Goal: Task Accomplishment & Management: Complete application form

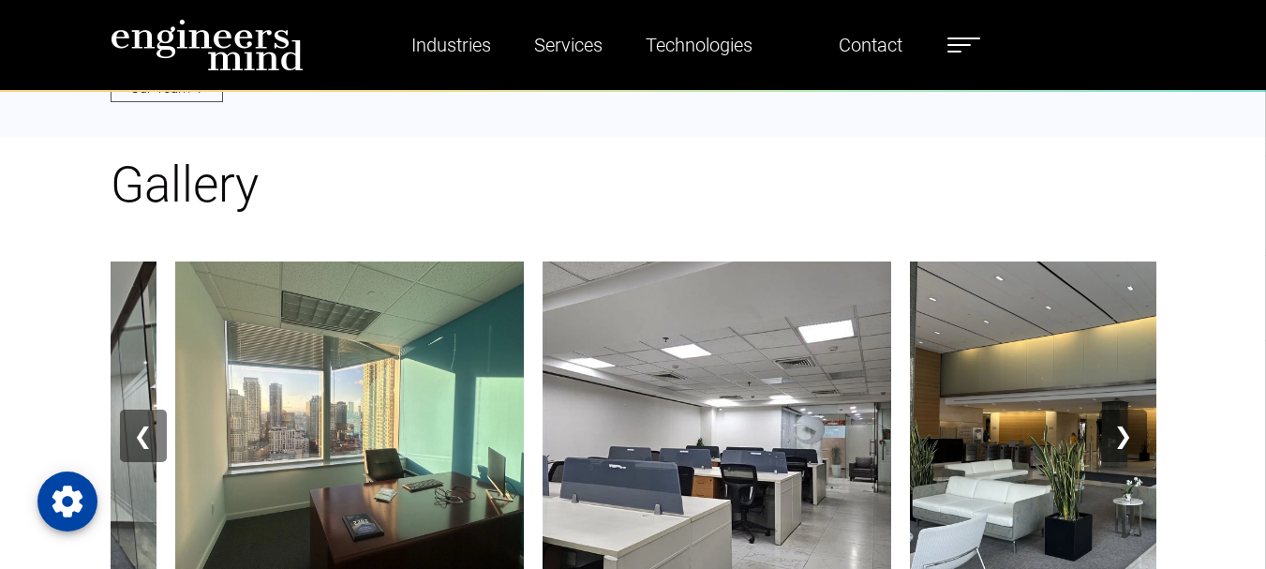
scroll to position [2123, 0]
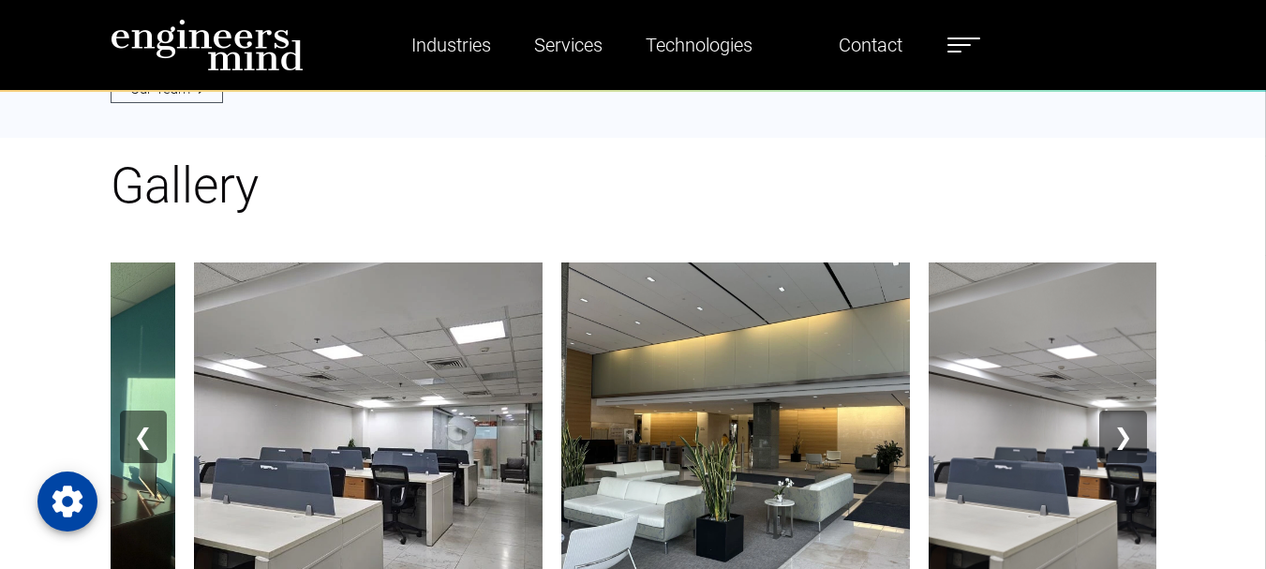
click at [1127, 418] on button "❯" at bounding box center [1122, 436] width 47 height 52
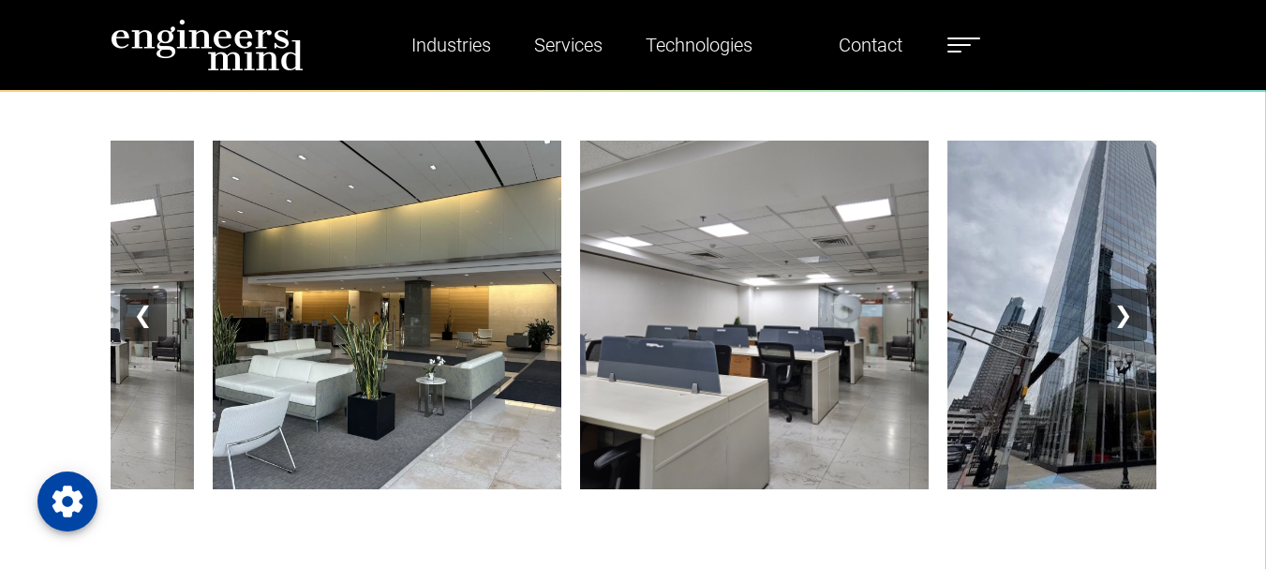
scroll to position [2244, 0]
click at [1120, 313] on button "❯" at bounding box center [1122, 316] width 47 height 52
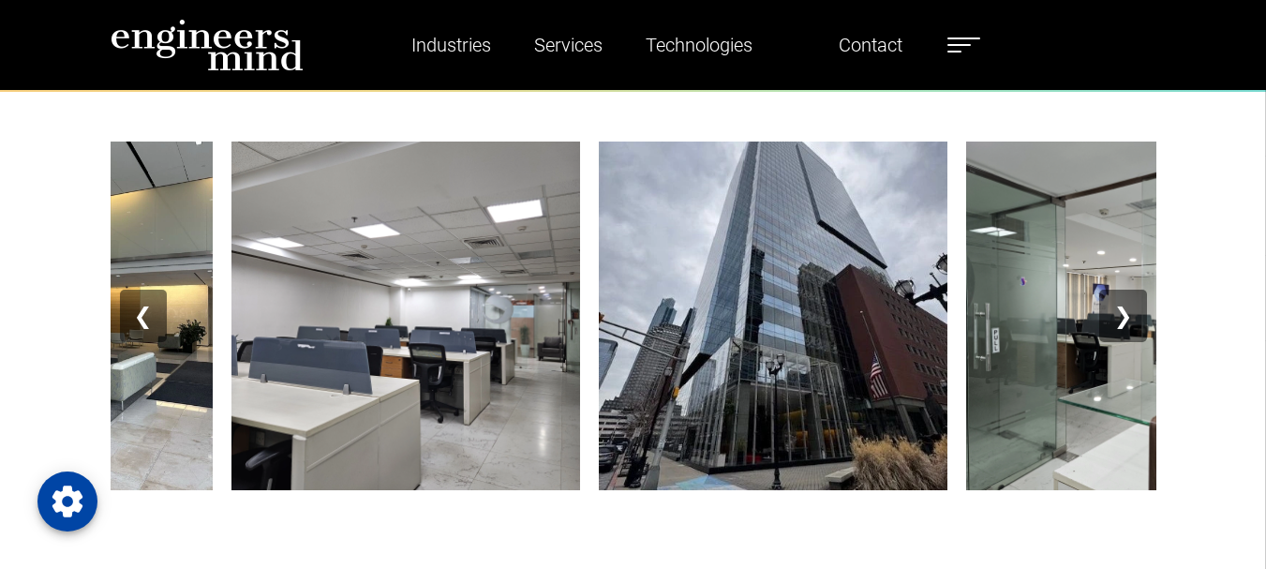
click at [1120, 313] on button "❯" at bounding box center [1122, 316] width 47 height 52
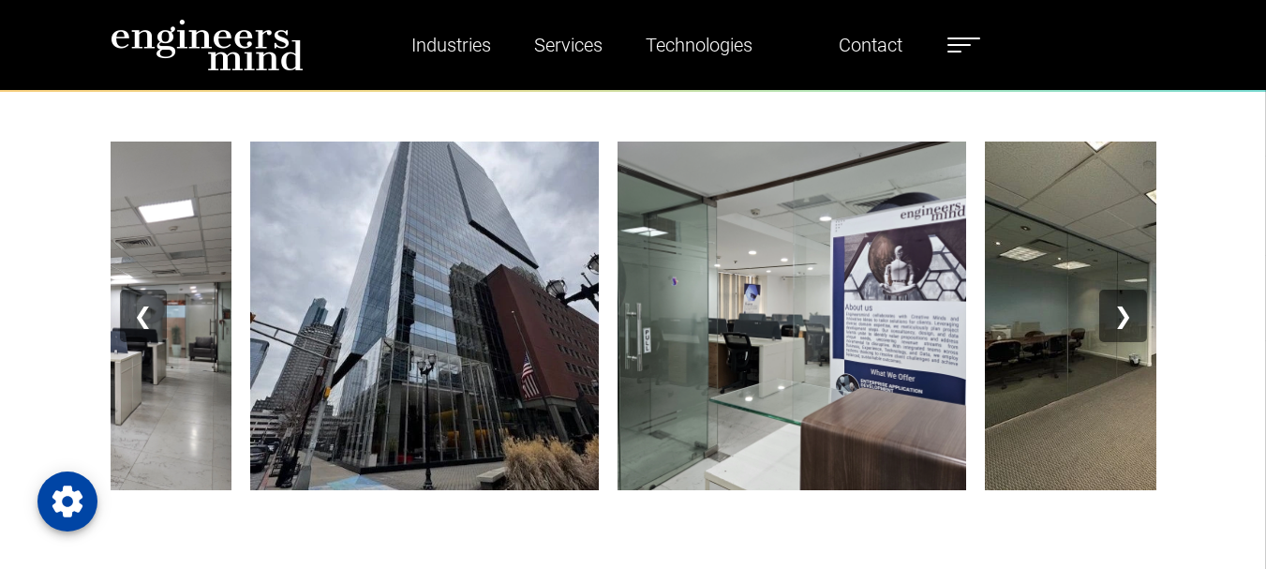
click at [1120, 313] on button "❯" at bounding box center [1122, 316] width 47 height 52
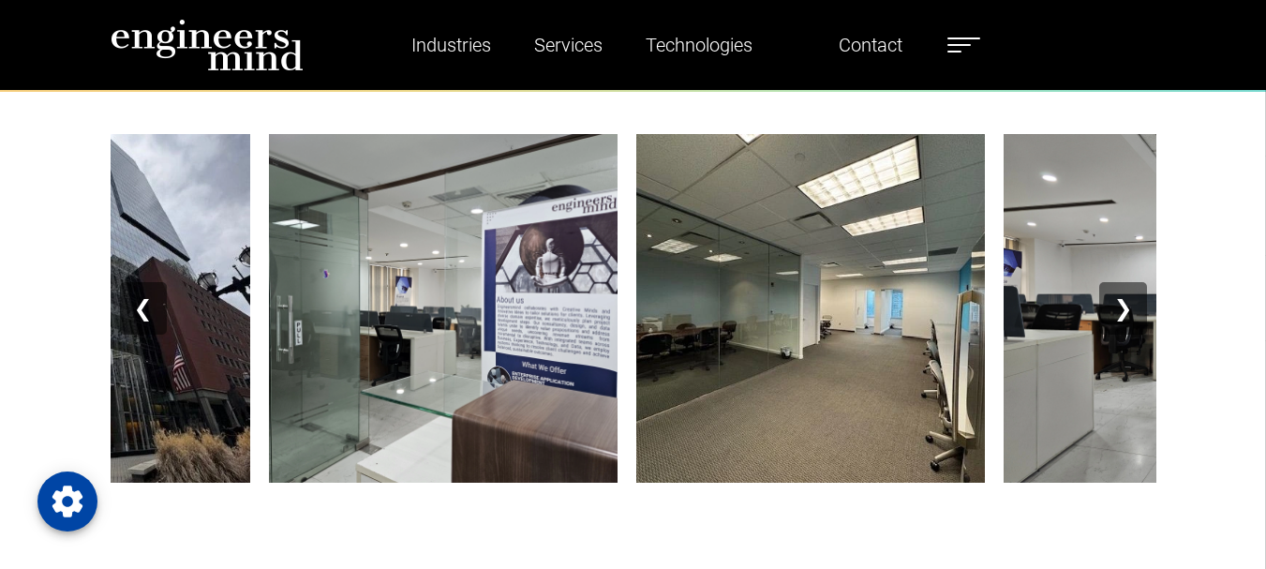
scroll to position [2253, 0]
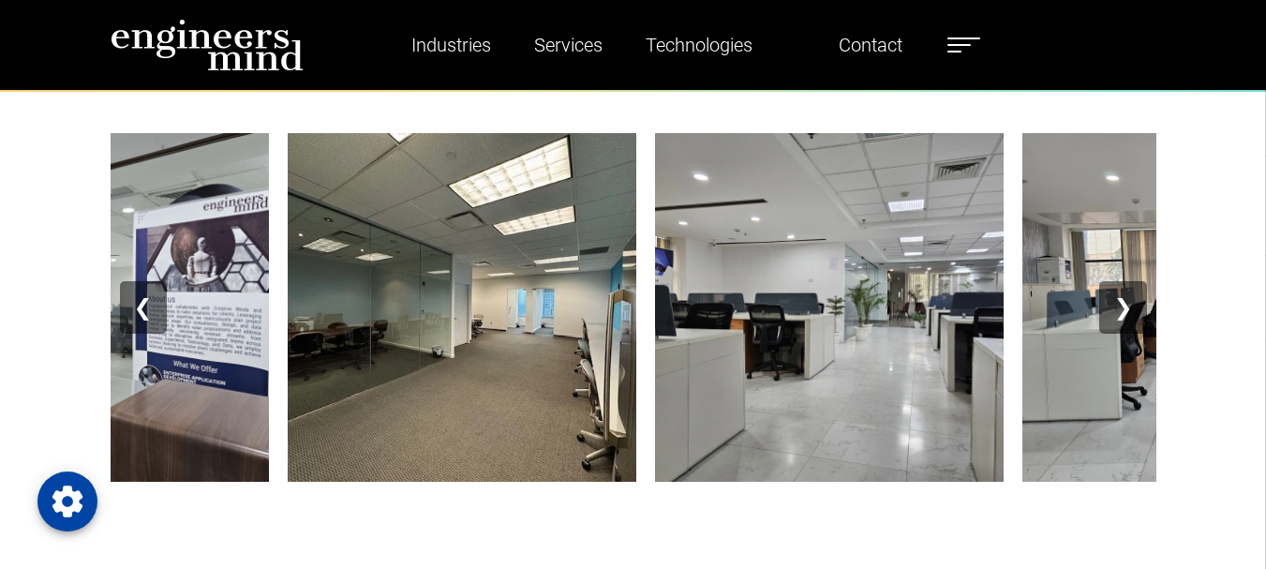
click at [140, 306] on button "❮" at bounding box center [143, 307] width 47 height 52
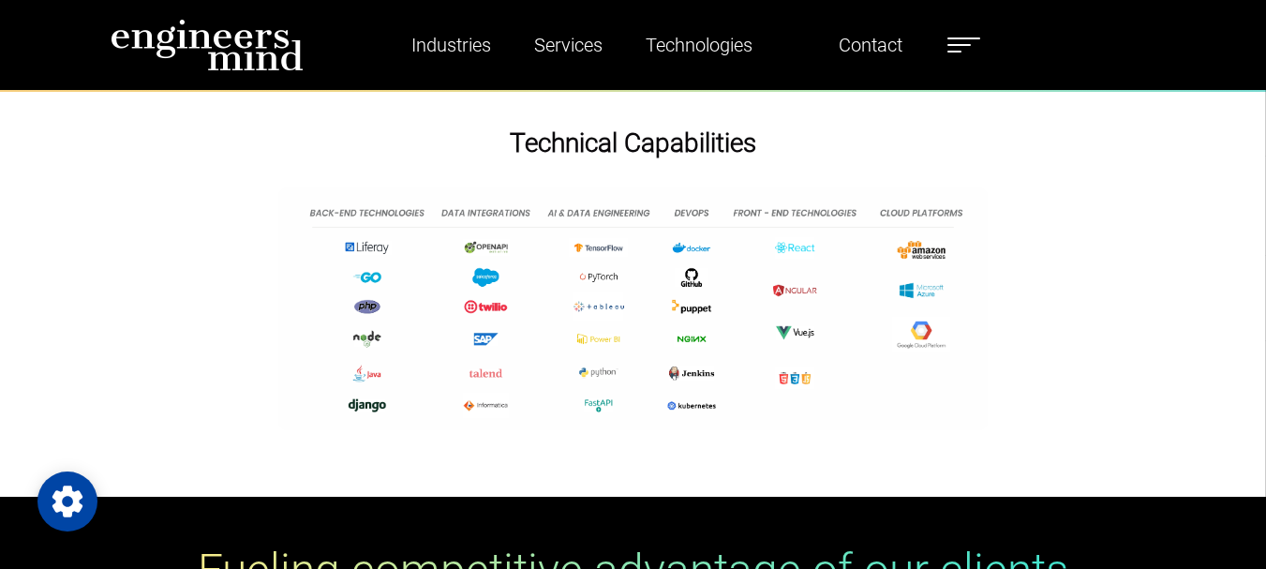
scroll to position [4066, 0]
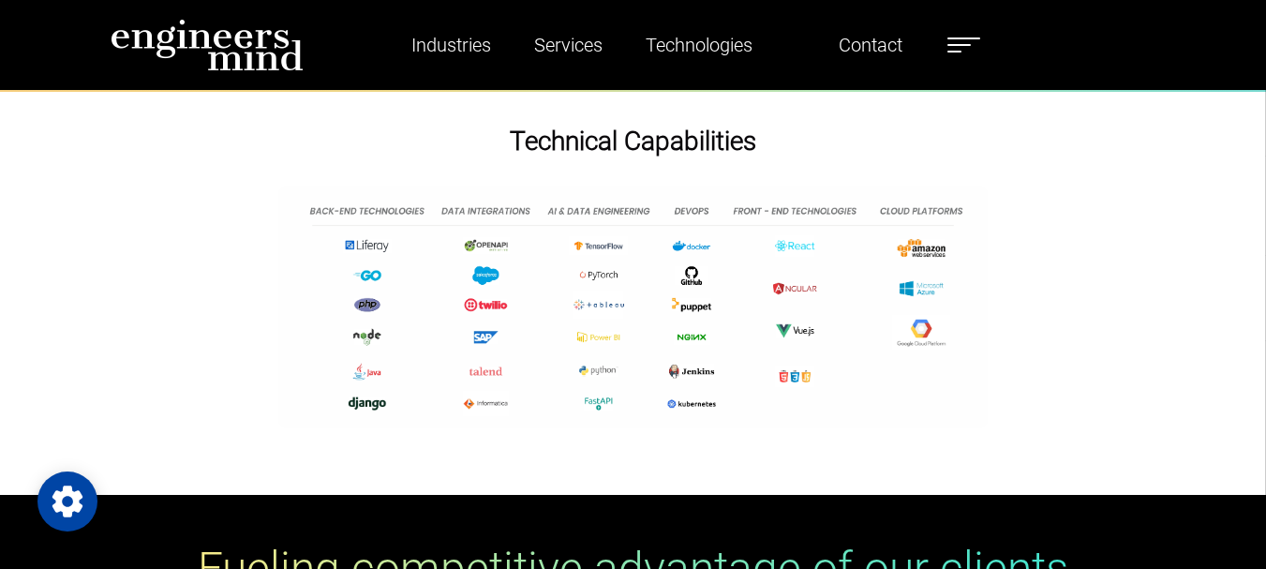
click at [390, 227] on img at bounding box center [632, 307] width 709 height 243
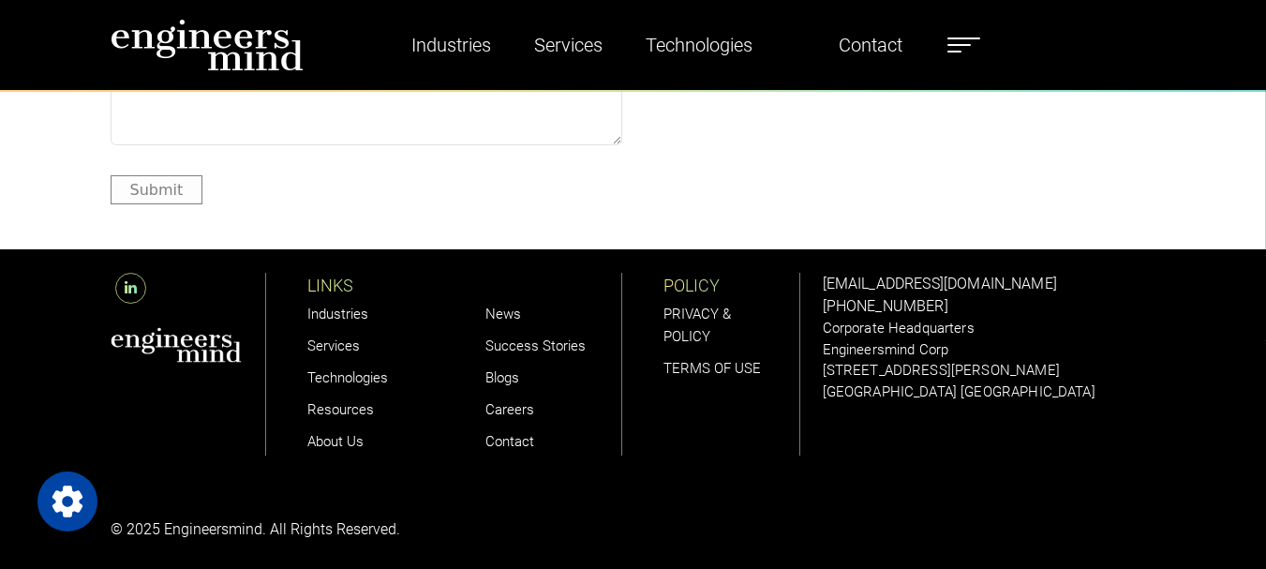
scroll to position [5092, 0]
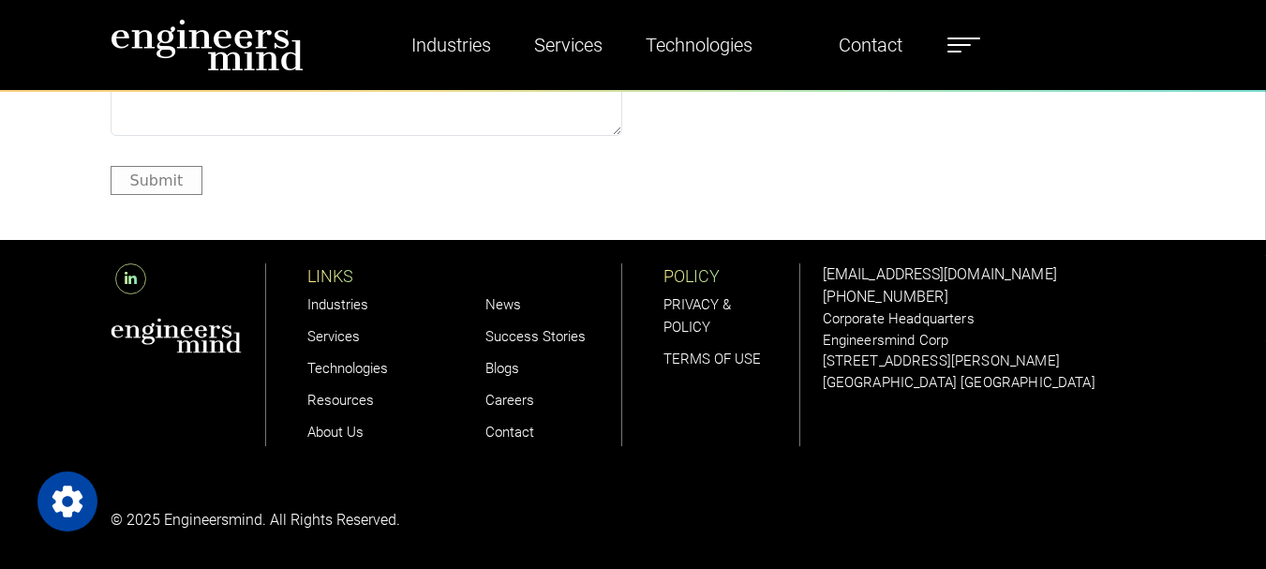
click at [507, 393] on link "Careers" at bounding box center [509, 400] width 49 height 17
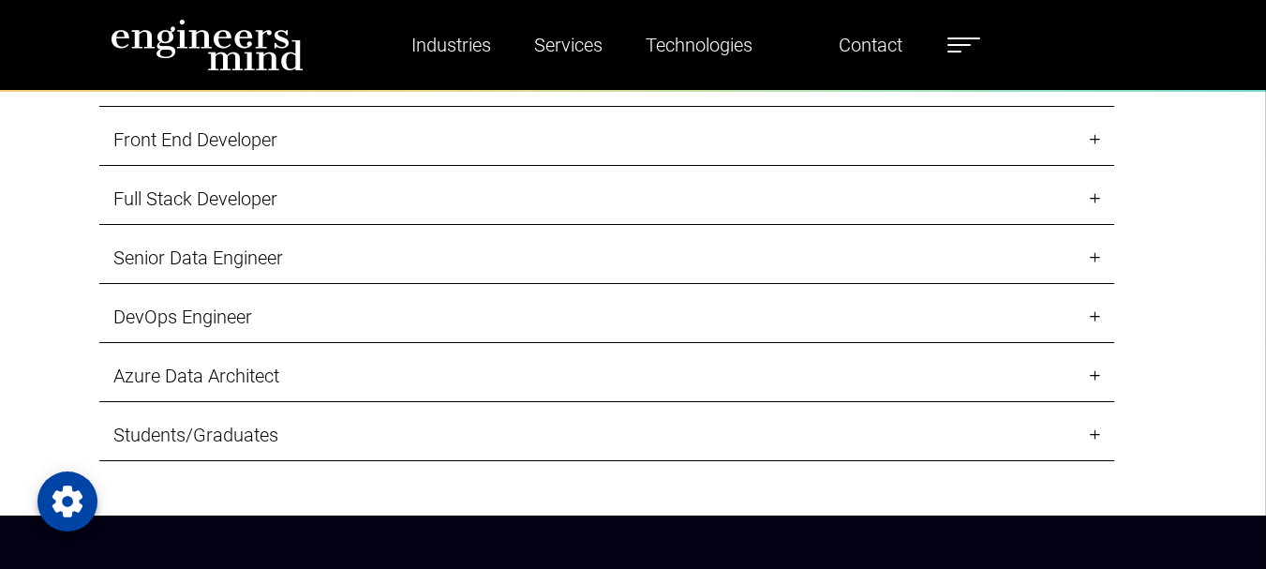
scroll to position [1964, 0]
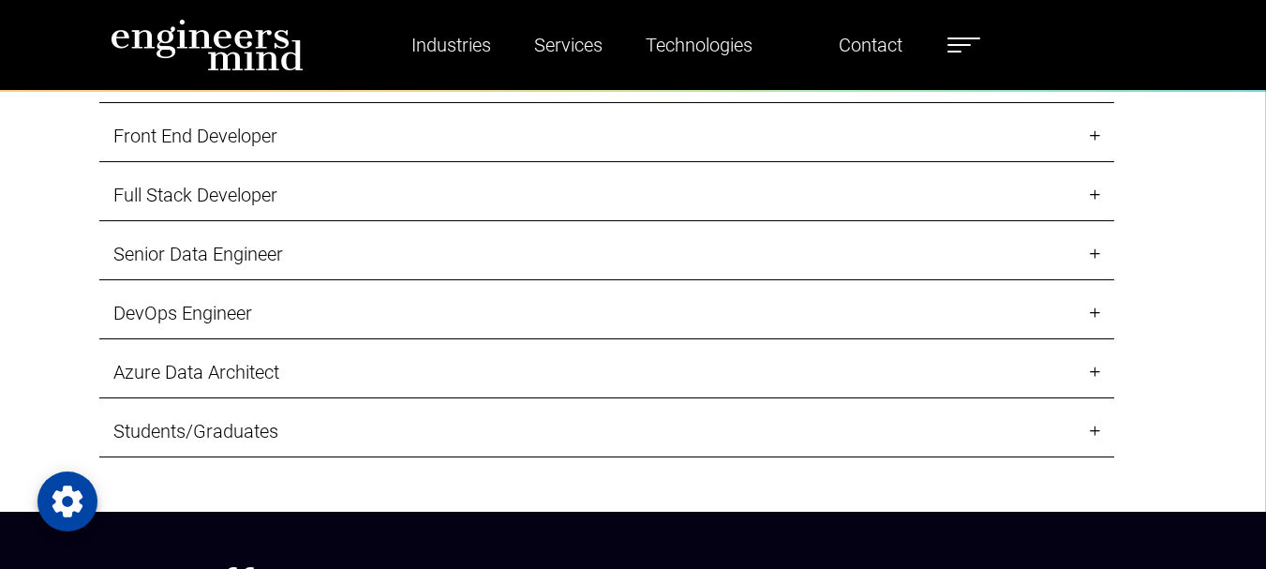
click at [241, 257] on link "Senior Data Engineer" at bounding box center [606, 255] width 1015 height 52
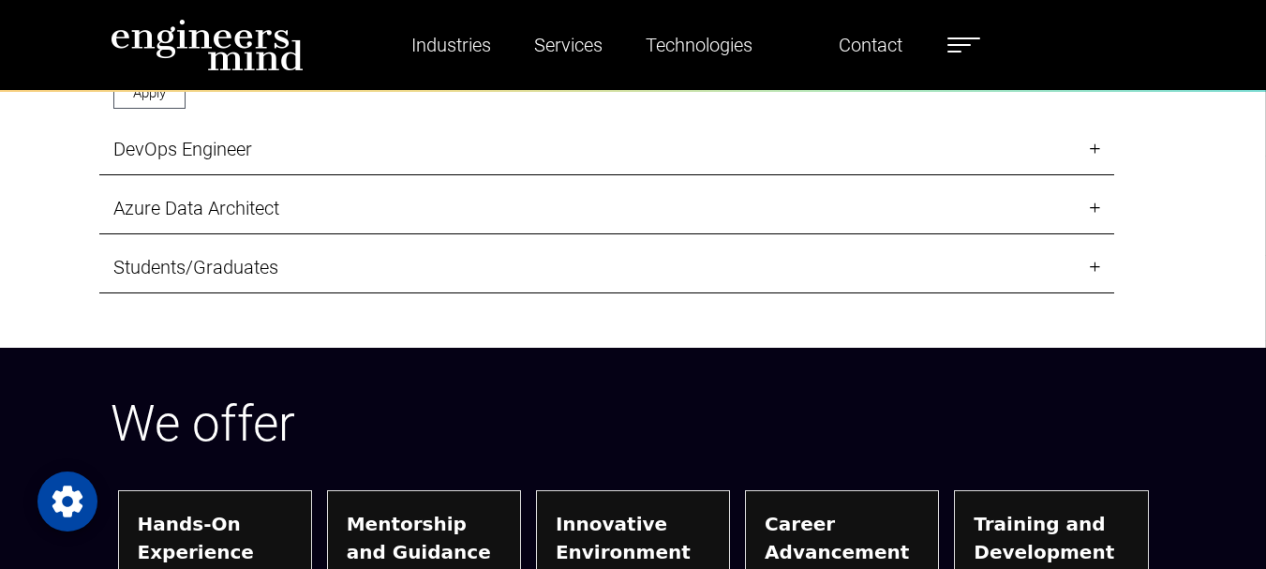
scroll to position [3380, 0]
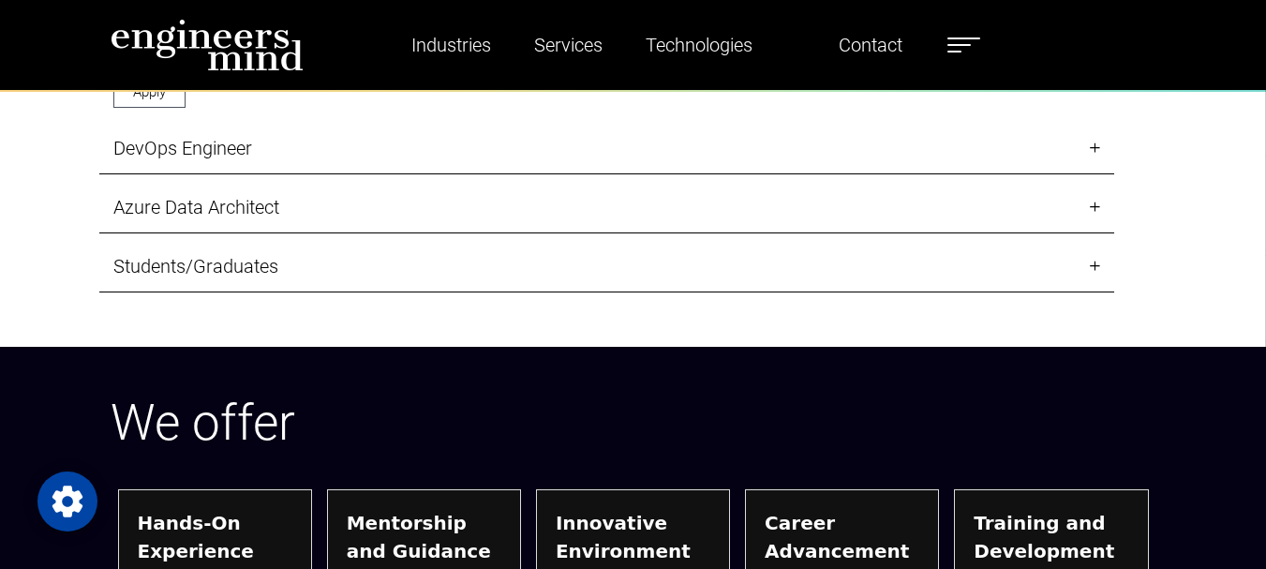
click at [245, 256] on link "Students/Graduates" at bounding box center [606, 267] width 1015 height 52
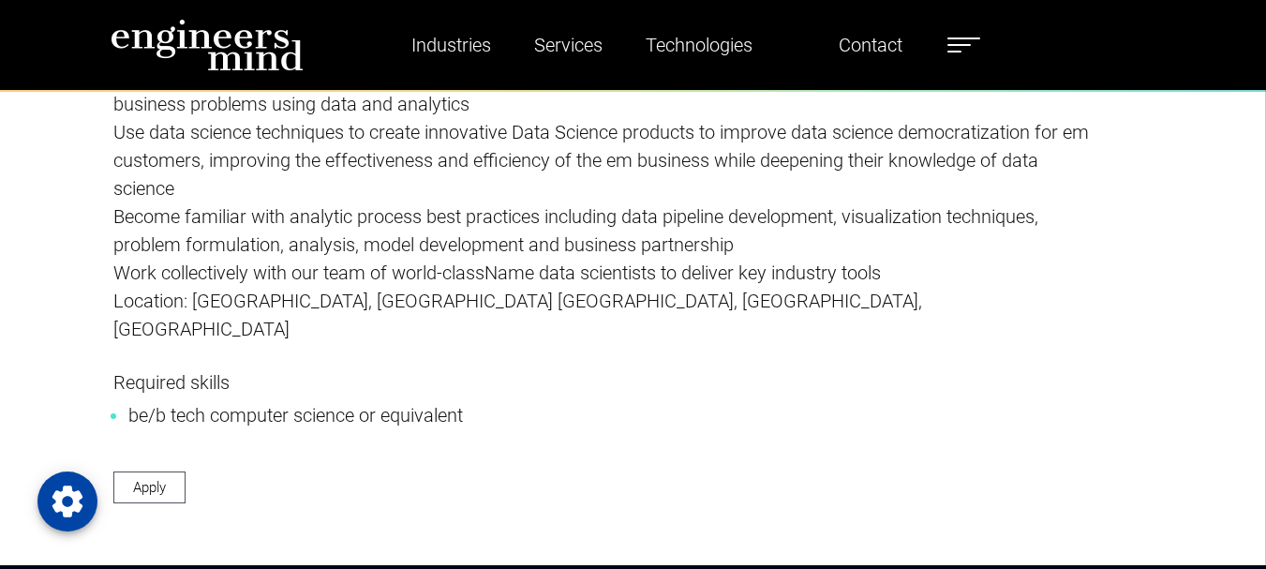
scroll to position [3031, 0]
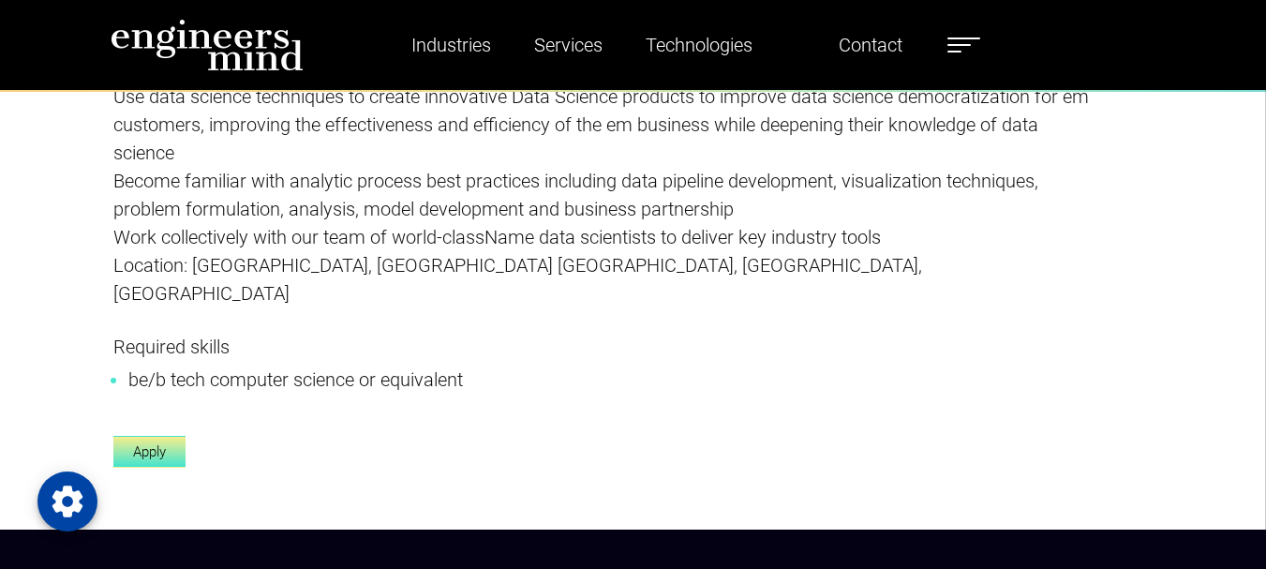
click at [168, 436] on link "Apply" at bounding box center [149, 452] width 72 height 33
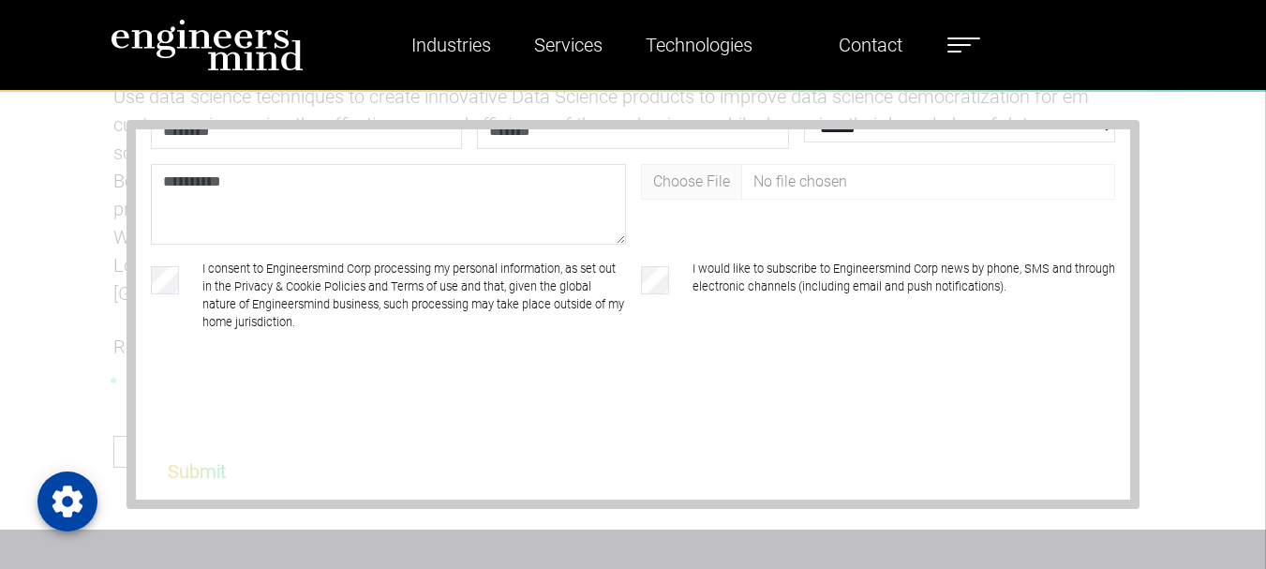
scroll to position [128, 0]
